Goal: Transaction & Acquisition: Purchase product/service

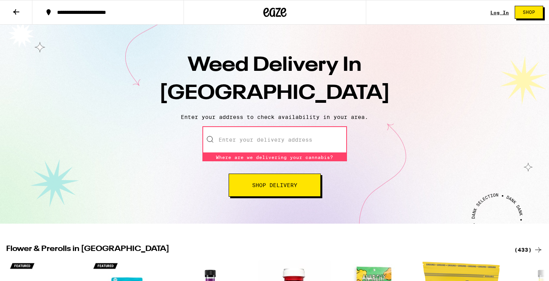
click at [278, 146] on input "Enter your delivery address" at bounding box center [274, 139] width 145 height 27
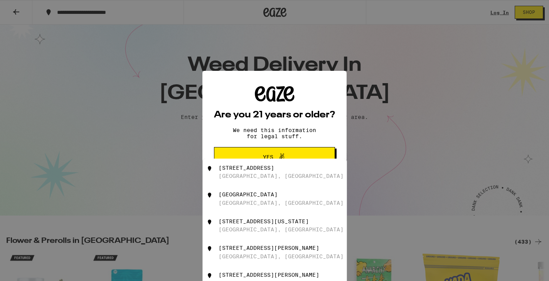
click at [292, 156] on span "Yes" at bounding box center [274, 157] width 59 height 10
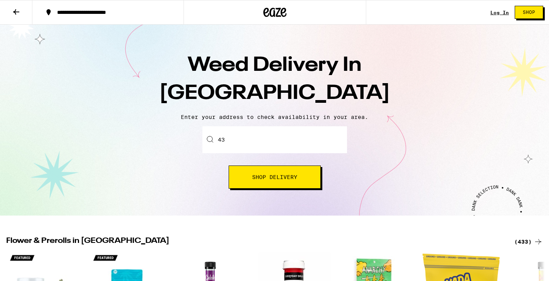
click at [282, 141] on input "43" at bounding box center [274, 139] width 145 height 27
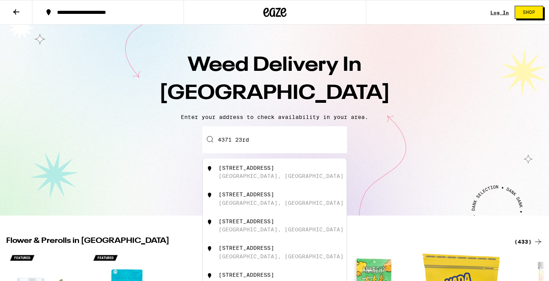
click at [289, 169] on div "[STREET_ADDRESS]" at bounding box center [287, 172] width 138 height 15
type input "[STREET_ADDRESS]"
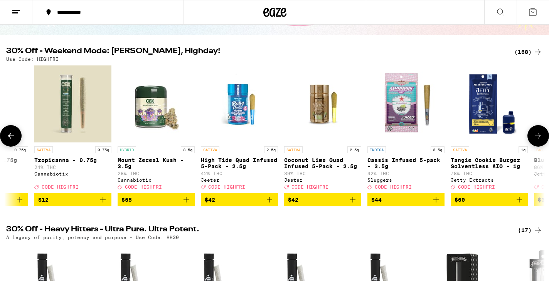
scroll to position [0, 59]
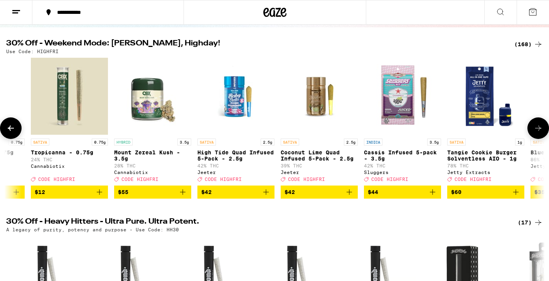
scroll to position [0, 0]
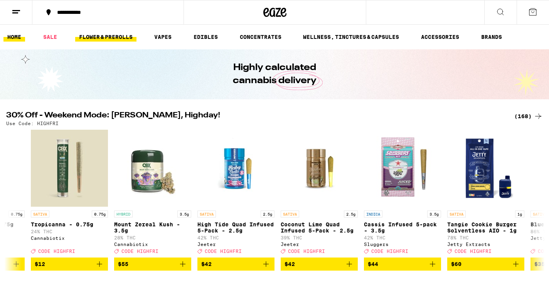
click at [123, 38] on link "FLOWER & PREROLLS" at bounding box center [105, 36] width 61 height 9
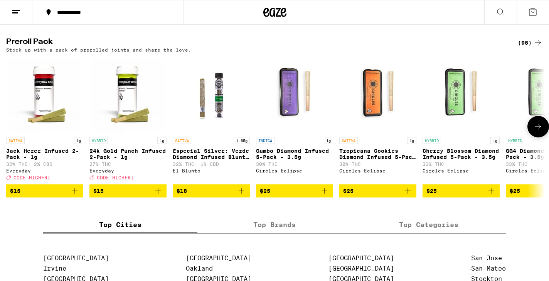
scroll to position [586, 0]
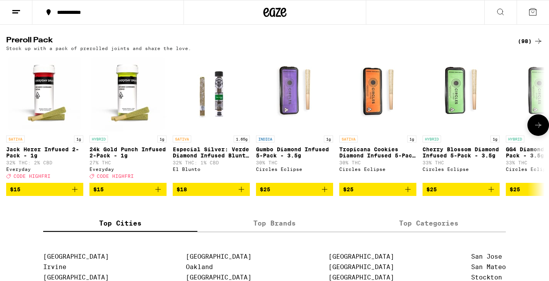
click at [541, 130] on icon at bounding box center [537, 125] width 9 height 9
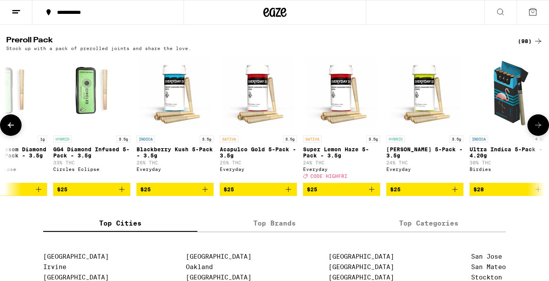
click at [541, 130] on icon at bounding box center [537, 125] width 9 height 9
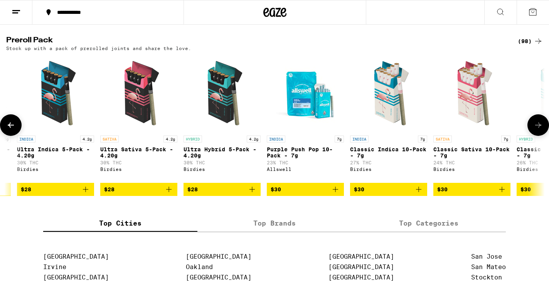
click at [541, 130] on icon at bounding box center [537, 125] width 9 height 9
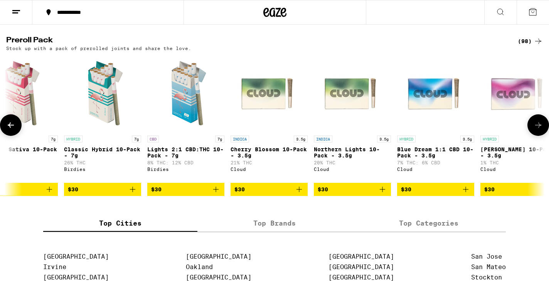
click at [541, 130] on icon at bounding box center [537, 125] width 9 height 9
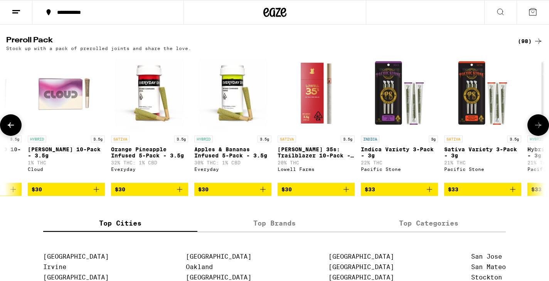
click at [541, 130] on icon at bounding box center [537, 125] width 9 height 9
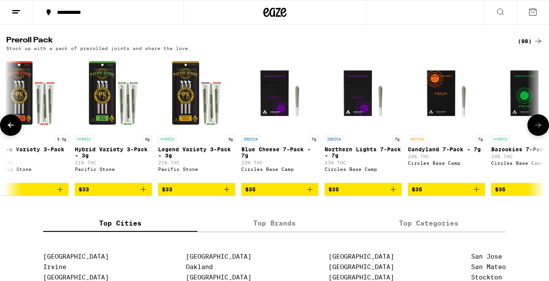
click at [541, 130] on icon at bounding box center [537, 125] width 9 height 9
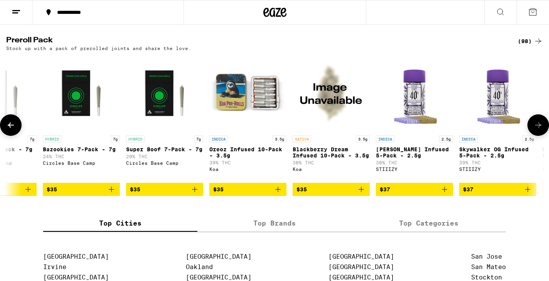
scroll to position [0, 2714]
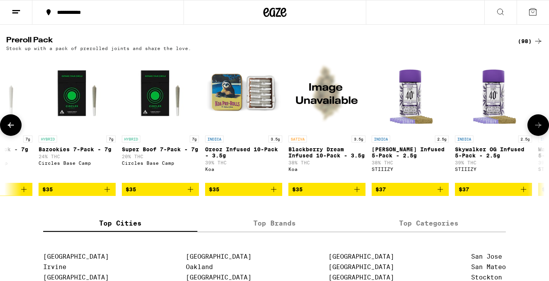
click at [541, 130] on icon at bounding box center [537, 125] width 9 height 9
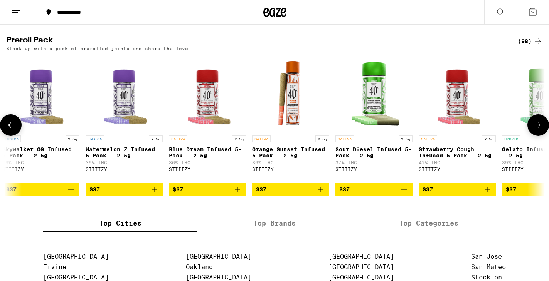
click at [541, 130] on icon at bounding box center [537, 125] width 9 height 9
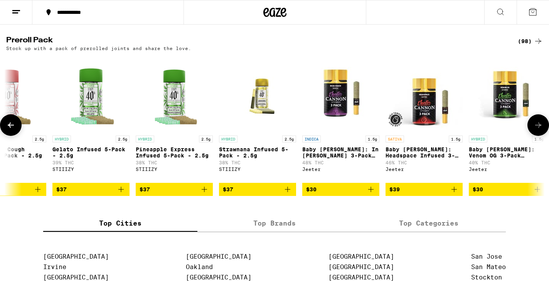
scroll to position [0, 3619]
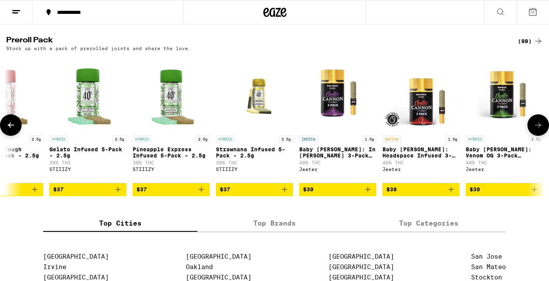
click at [537, 130] on icon at bounding box center [537, 125] width 9 height 9
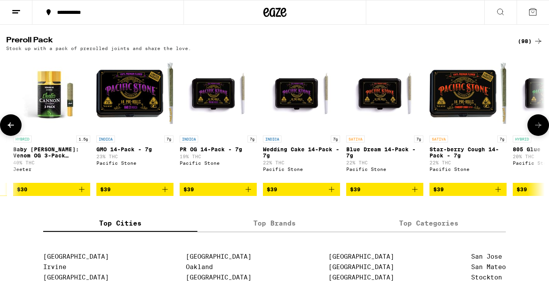
click at [537, 130] on icon at bounding box center [537, 125] width 9 height 9
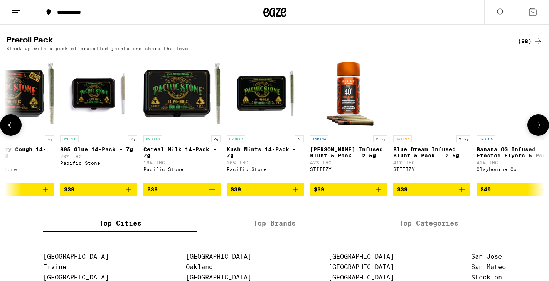
click at [537, 130] on icon at bounding box center [537, 125] width 9 height 9
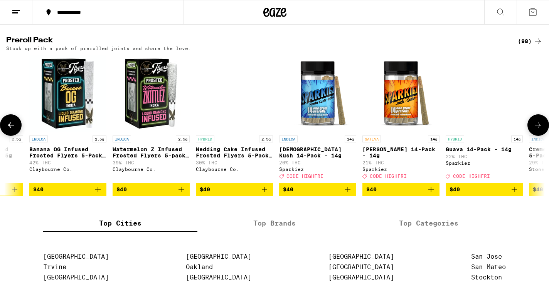
scroll to position [0, 4977]
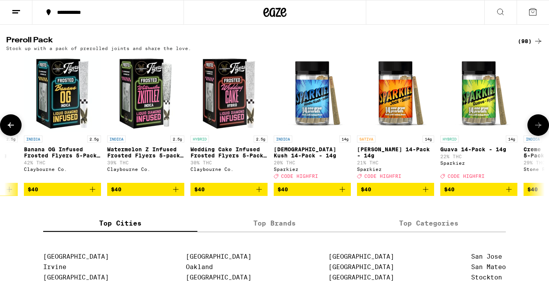
click at [537, 130] on icon at bounding box center [537, 125] width 9 height 9
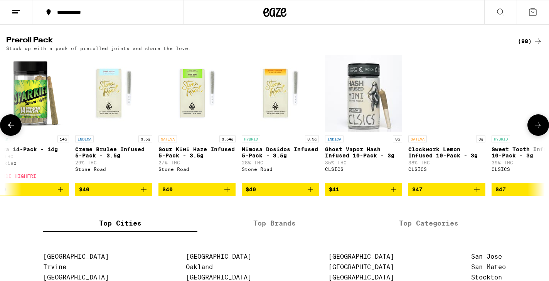
scroll to position [0, 5429]
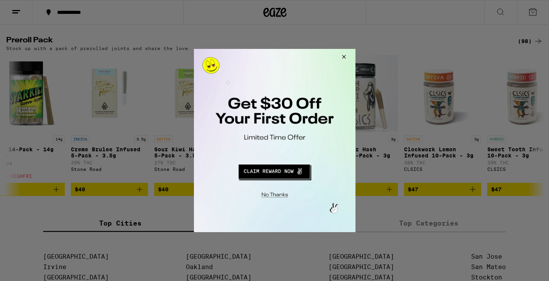
click at [344, 55] on button "Close Modal" at bounding box center [342, 58] width 21 height 18
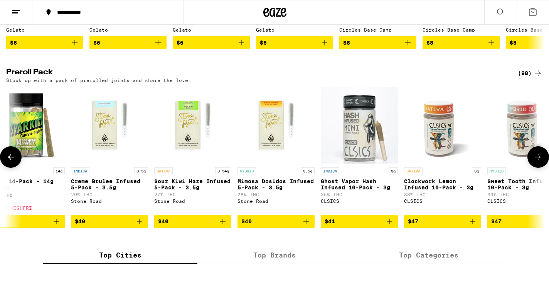
scroll to position [553, 0]
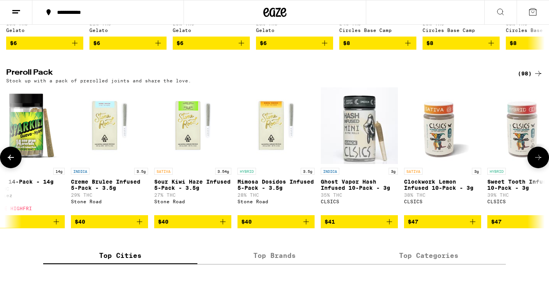
click at [539, 162] on icon at bounding box center [537, 157] width 9 height 9
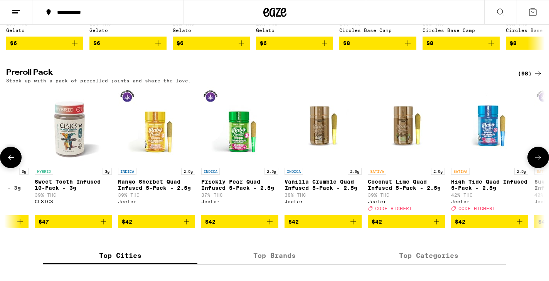
click at [539, 162] on icon at bounding box center [537, 157] width 9 height 9
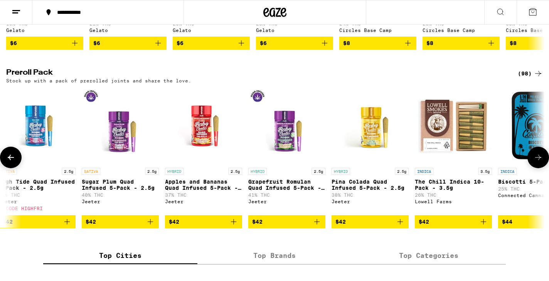
click at [539, 162] on icon at bounding box center [537, 157] width 9 height 9
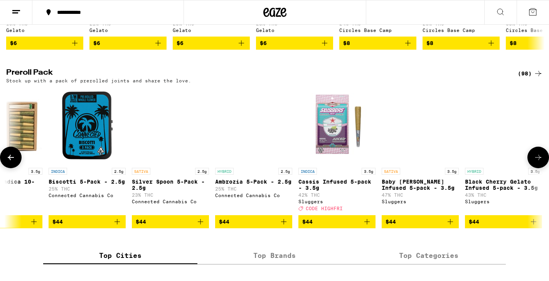
scroll to position [0, 6786]
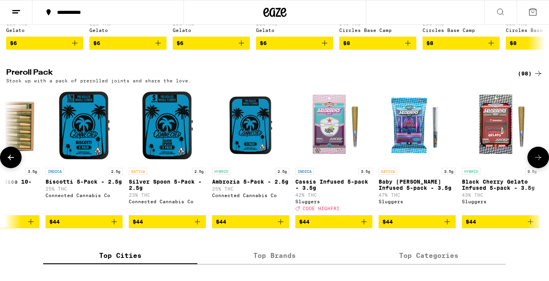
click at [539, 162] on icon at bounding box center [537, 157] width 9 height 9
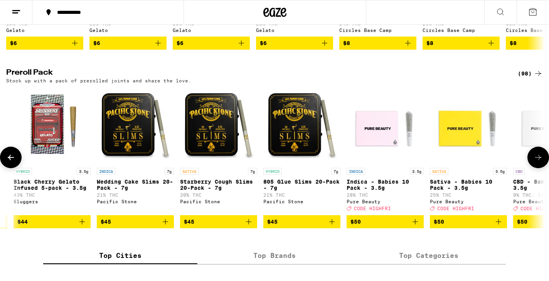
scroll to position [0, 7239]
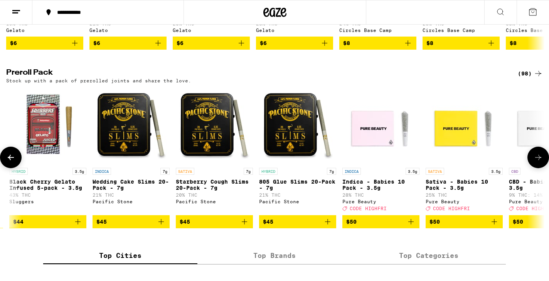
click at [540, 162] on icon at bounding box center [537, 157] width 9 height 9
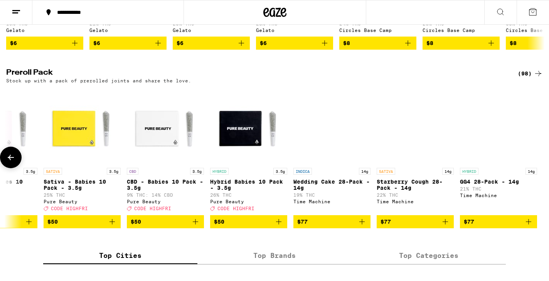
scroll to position [0, 7621]
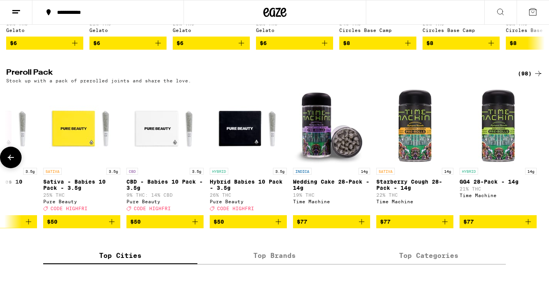
click at [540, 168] on div at bounding box center [538, 158] width 22 height 22
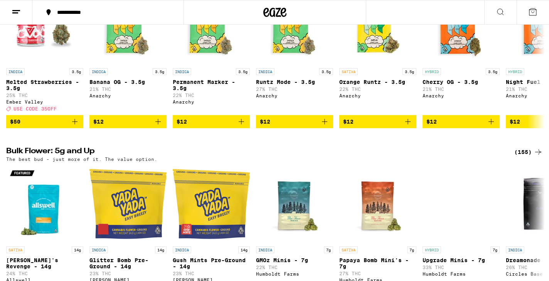
scroll to position [0, 0]
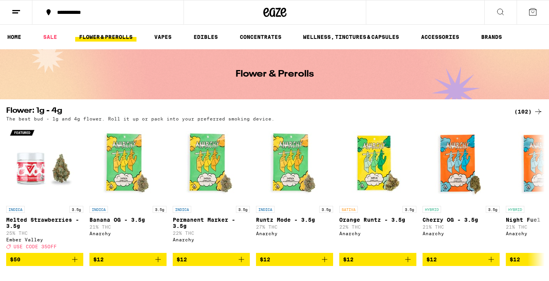
click at [88, 37] on link "FLOWER & PREROLLS" at bounding box center [105, 36] width 61 height 9
click at [501, 10] on icon at bounding box center [500, 11] width 9 height 9
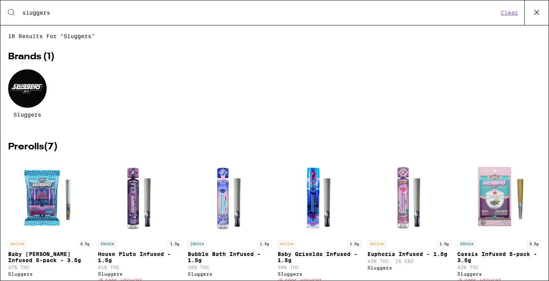
type input "sluggers"
click at [30, 102] on div at bounding box center [27, 88] width 39 height 39
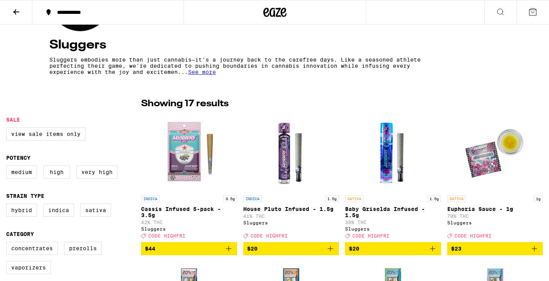
scroll to position [136, 0]
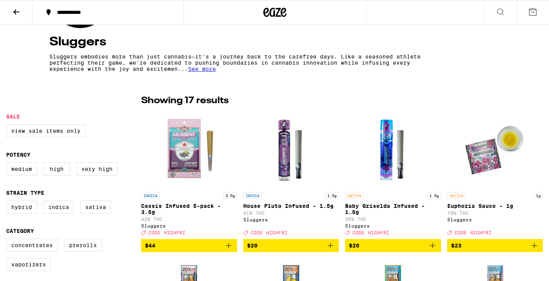
click at [499, 15] on icon at bounding box center [500, 11] width 9 height 9
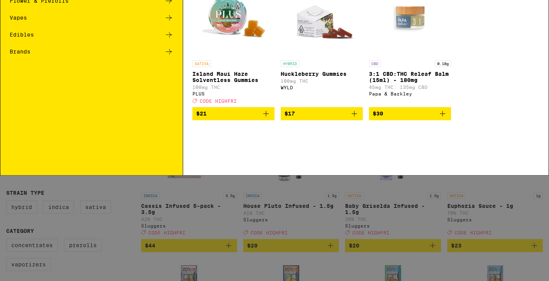
scroll to position [0, 0]
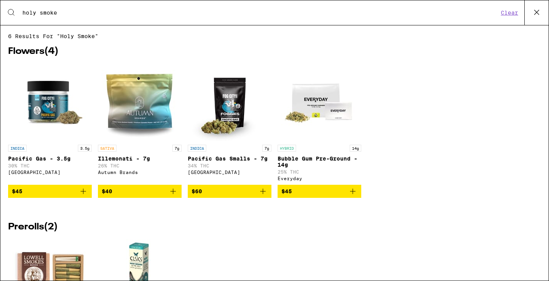
type input "holy smokes"
